Goal: Answer question/provide support: Share knowledge or assist other users

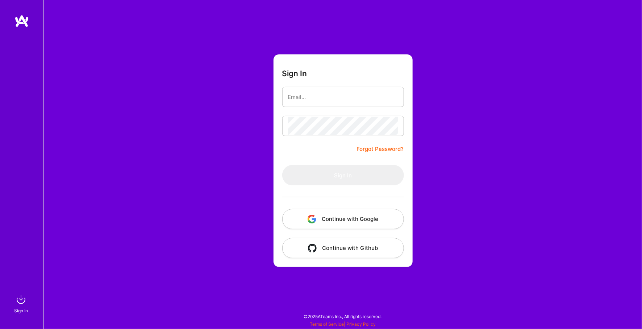
click at [357, 215] on button "Continue with Google" at bounding box center [343, 219] width 122 height 20
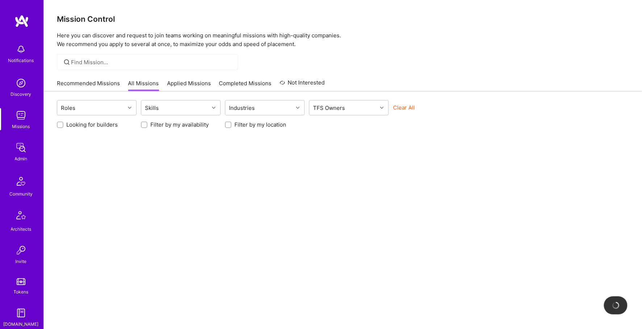
scroll to position [133, 0]
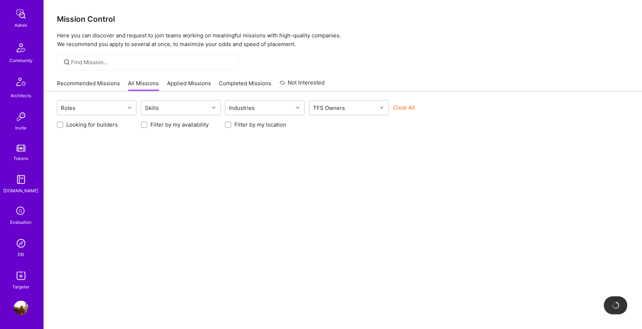
click at [16, 243] on img at bounding box center [21, 243] width 14 height 14
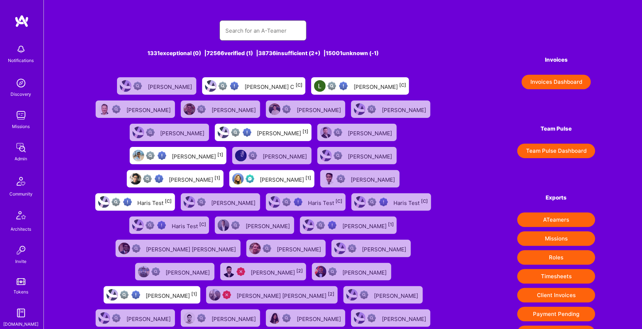
click at [282, 34] on input "text" at bounding box center [262, 30] width 75 height 18
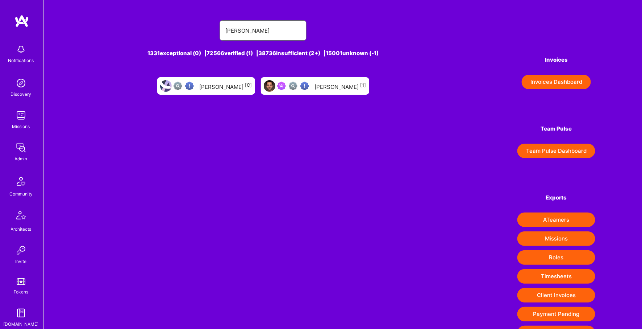
type input "[PERSON_NAME]"
click at [319, 86] on div "[PERSON_NAME] [1]" at bounding box center [340, 85] width 51 height 9
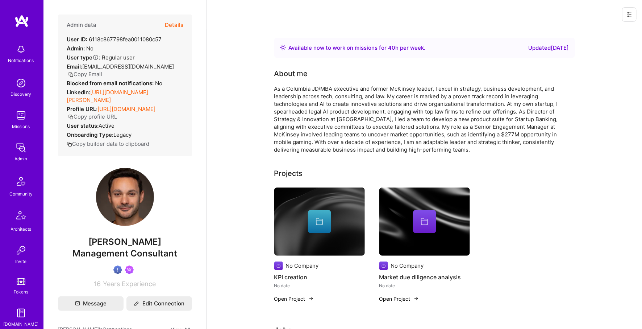
click at [174, 20] on button "Details" at bounding box center [174, 24] width 18 height 21
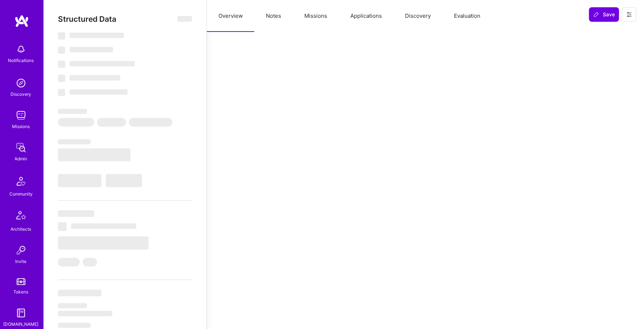
select select "Right Now"
select select "Verified"
select select "US"
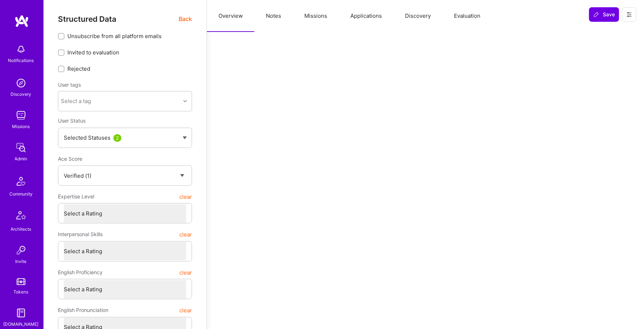
click at [333, 21] on button "Missions" at bounding box center [316, 16] width 46 height 32
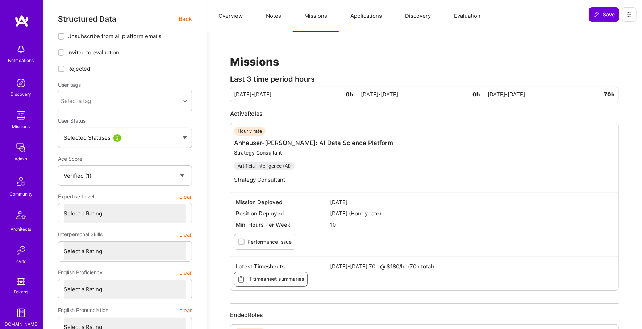
click at [183, 21] on span "Back" at bounding box center [185, 18] width 13 height 9
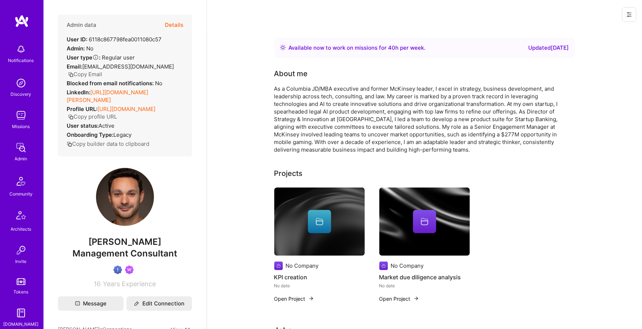
click at [626, 14] on button at bounding box center [629, 14] width 14 height 14
click at [610, 30] on button "Login as [PERSON_NAME]" at bounding box center [598, 31] width 76 height 18
